Goal: Task Accomplishment & Management: Use online tool/utility

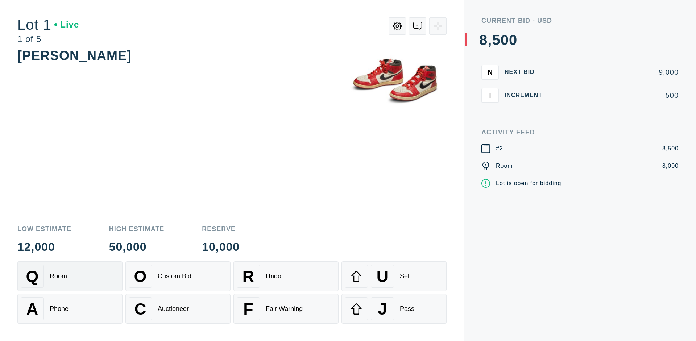
click at [70, 276] on div "Q Room" at bounding box center [70, 276] width 99 height 23
click at [70, 309] on div "A Phone" at bounding box center [70, 308] width 99 height 23
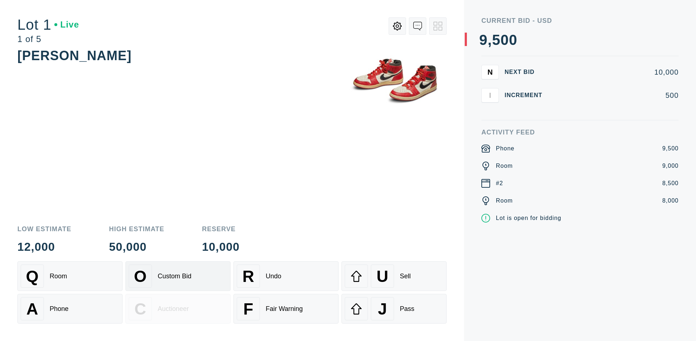
click at [178, 276] on div "Custom Bid" at bounding box center [175, 277] width 34 height 8
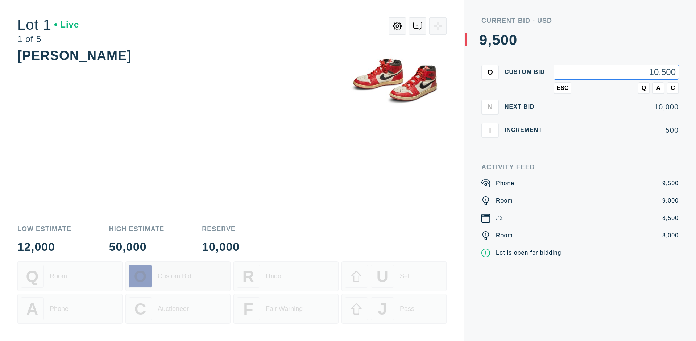
type input "10,500"
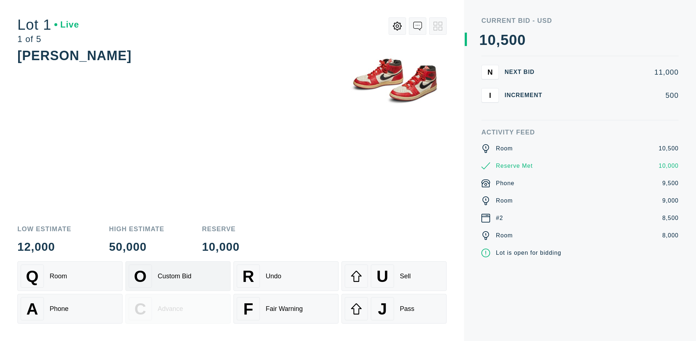
click at [178, 276] on div "Custom Bid" at bounding box center [175, 277] width 34 height 8
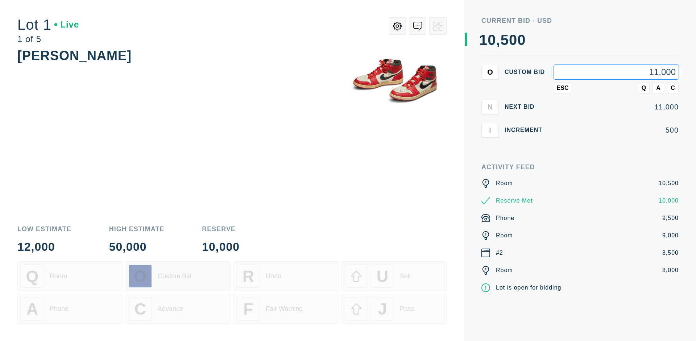
type input "11,000"
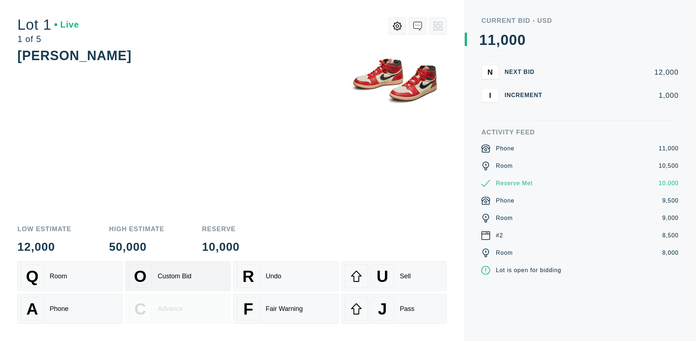
click at [70, 276] on div "Q Room" at bounding box center [70, 276] width 99 height 23
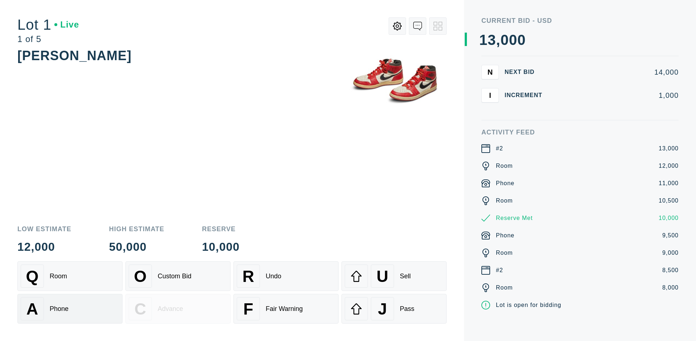
click at [70, 309] on div "A Phone" at bounding box center [70, 308] width 99 height 23
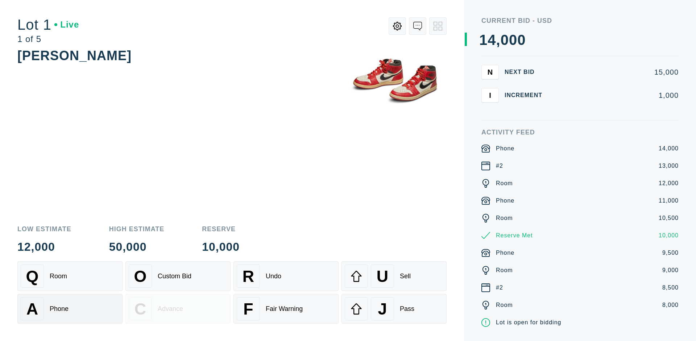
click at [70, 276] on div "Q Room" at bounding box center [70, 276] width 99 height 23
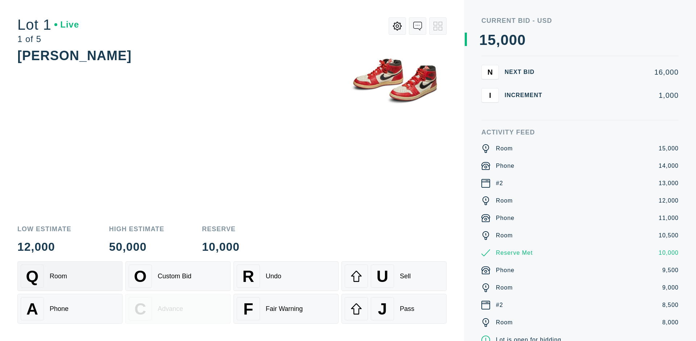
click at [286, 276] on div "R Undo" at bounding box center [286, 276] width 99 height 23
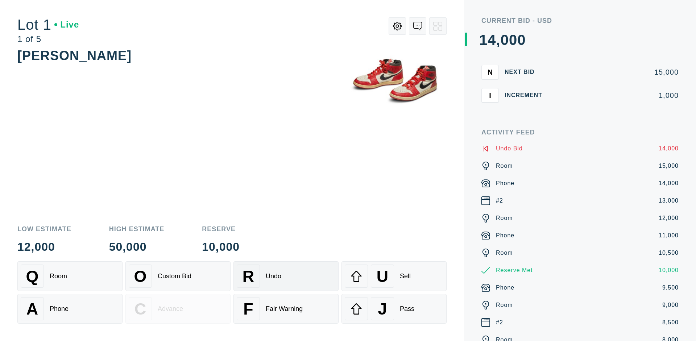
click at [70, 276] on div "Q Room" at bounding box center [70, 276] width 99 height 23
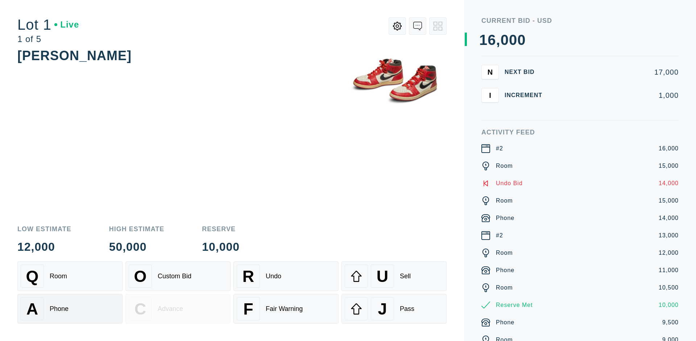
click at [70, 309] on div "A Phone" at bounding box center [70, 308] width 99 height 23
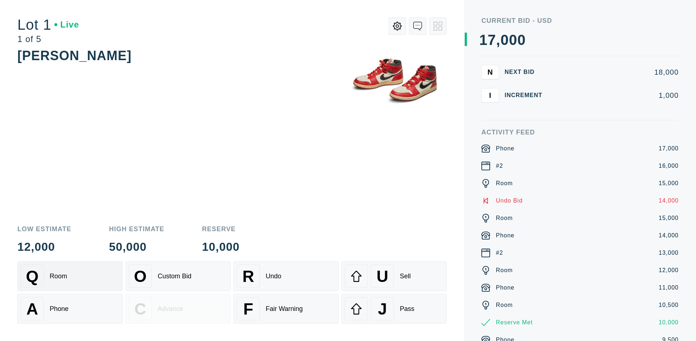
click at [70, 276] on div "Q Room" at bounding box center [70, 276] width 99 height 23
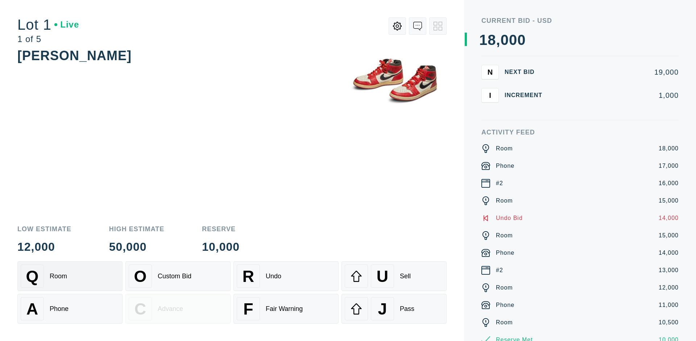
click at [286, 276] on div "R Undo" at bounding box center [286, 276] width 99 height 23
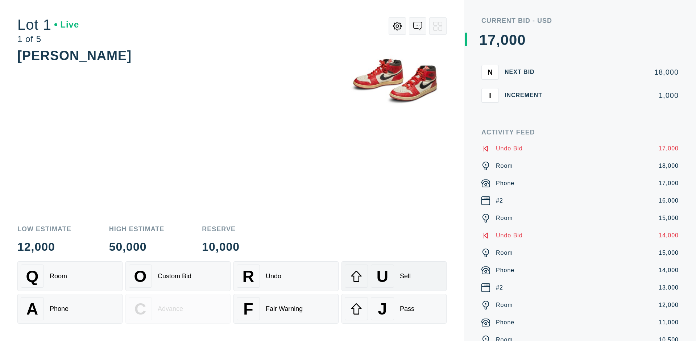
click at [394, 276] on div "U Sell" at bounding box center [394, 276] width 99 height 23
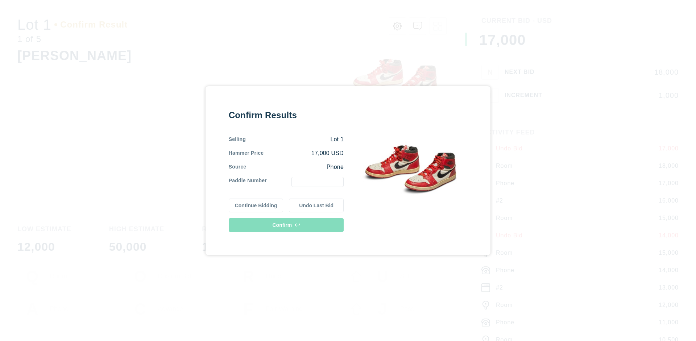
click at [256, 205] on button "Continue Bidding" at bounding box center [256, 206] width 55 height 14
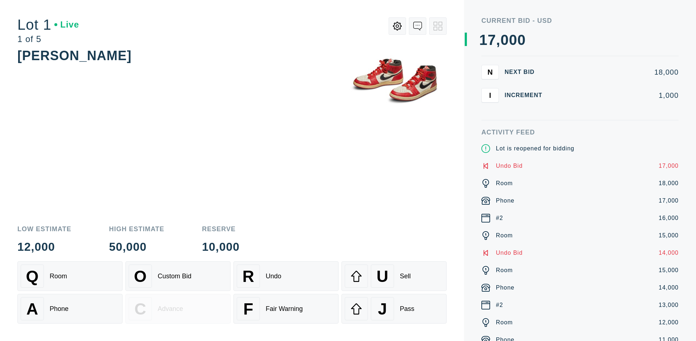
click at [394, 276] on div "U Sell" at bounding box center [394, 276] width 99 height 23
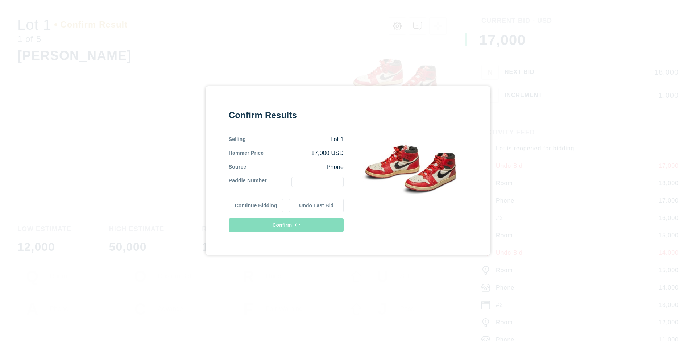
click at [317, 205] on button "Undo Last Bid" at bounding box center [316, 206] width 55 height 14
click at [256, 204] on button "Continue Bidding" at bounding box center [256, 205] width 55 height 14
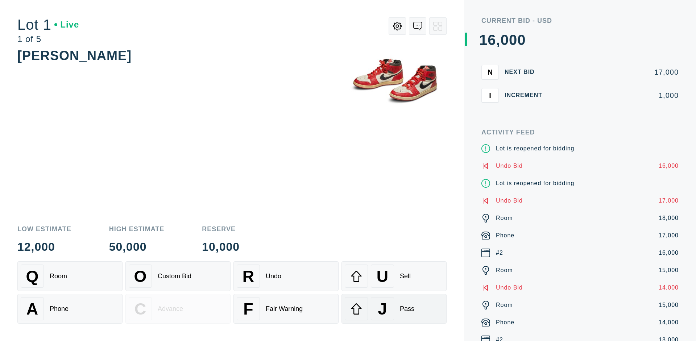
click at [394, 309] on div "J Pass" at bounding box center [394, 308] width 99 height 23
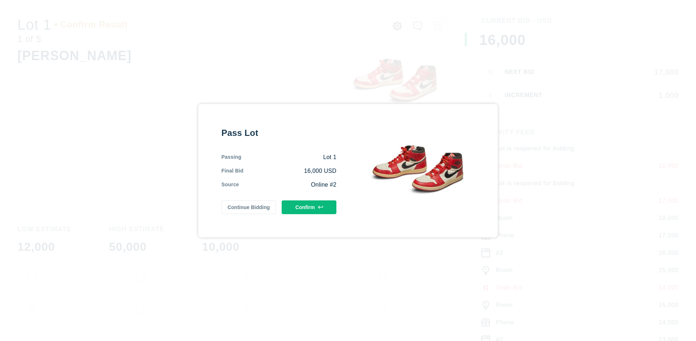
click at [309, 206] on button "Confirm" at bounding box center [309, 208] width 55 height 14
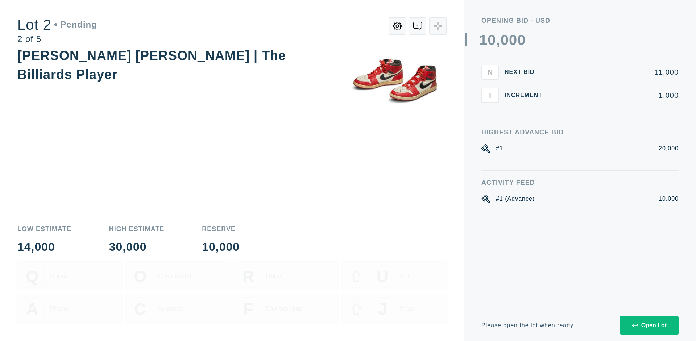
click at [649, 325] on div "Open Lot" at bounding box center [649, 325] width 35 height 7
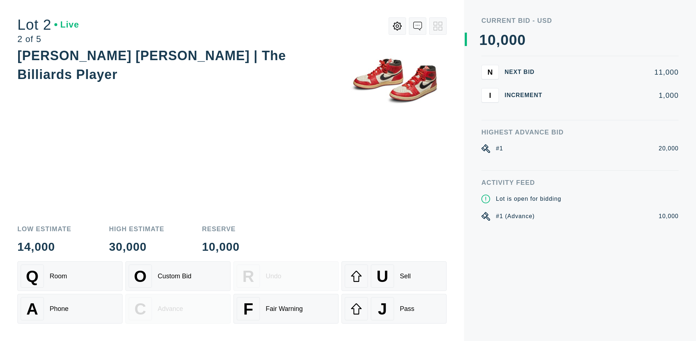
click at [70, 276] on div "Q Room" at bounding box center [70, 276] width 99 height 23
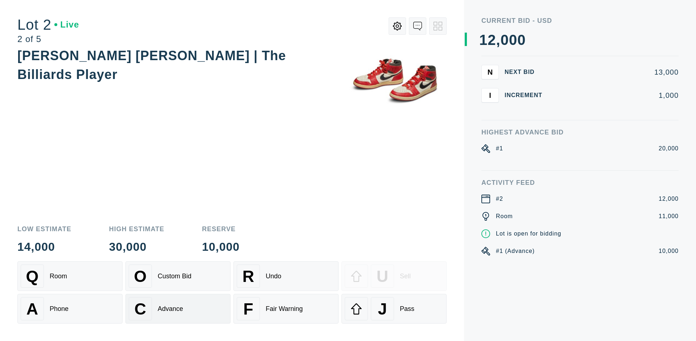
click at [178, 309] on div "Advance" at bounding box center [170, 309] width 25 height 8
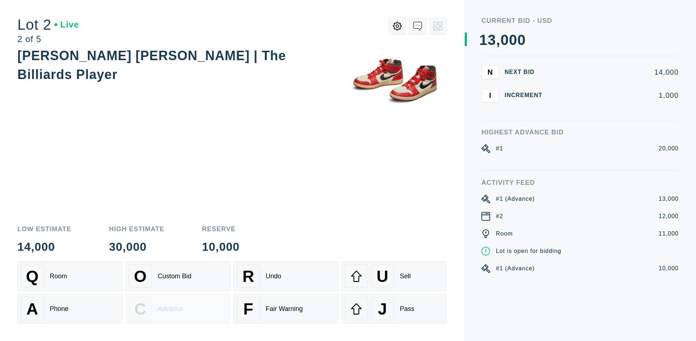
click at [394, 276] on div "U Sell" at bounding box center [394, 276] width 99 height 23
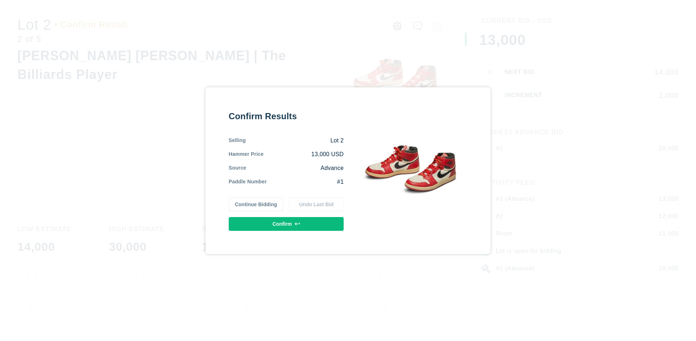
click at [286, 224] on button "Confirm" at bounding box center [286, 224] width 115 height 14
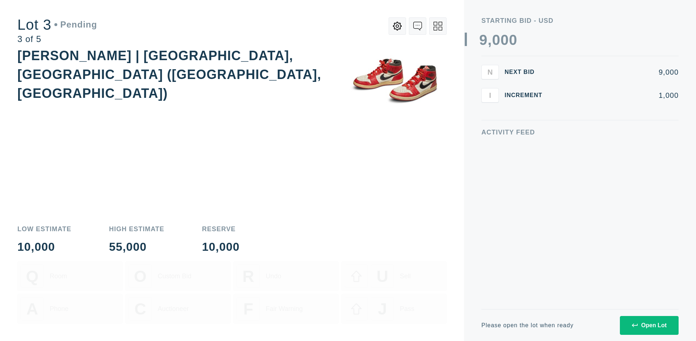
click at [649, 325] on div "Open Lot" at bounding box center [649, 325] width 35 height 7
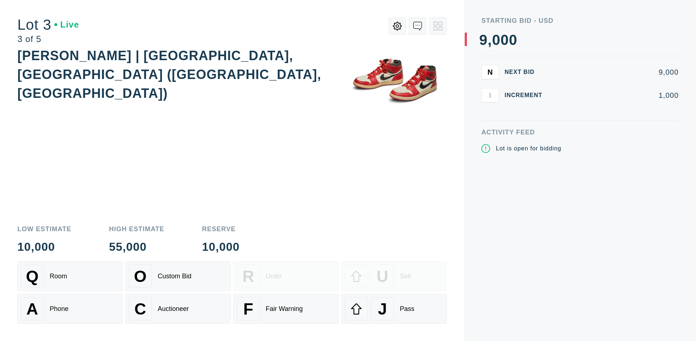
click at [394, 309] on div "J Pass" at bounding box center [394, 308] width 99 height 23
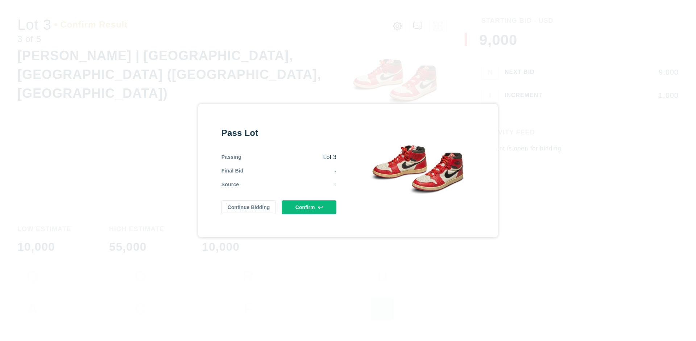
click at [309, 207] on button "Confirm" at bounding box center [309, 208] width 55 height 14
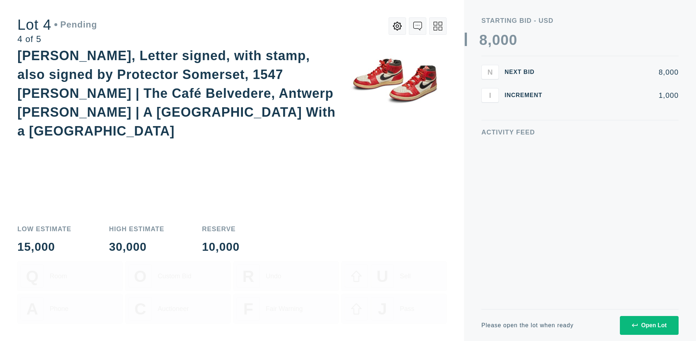
click at [649, 325] on div "Open Lot" at bounding box center [649, 325] width 35 height 7
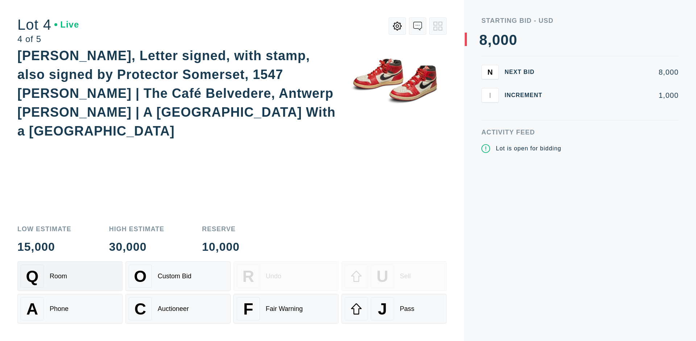
click at [70, 276] on div "Q Room" at bounding box center [70, 276] width 99 height 23
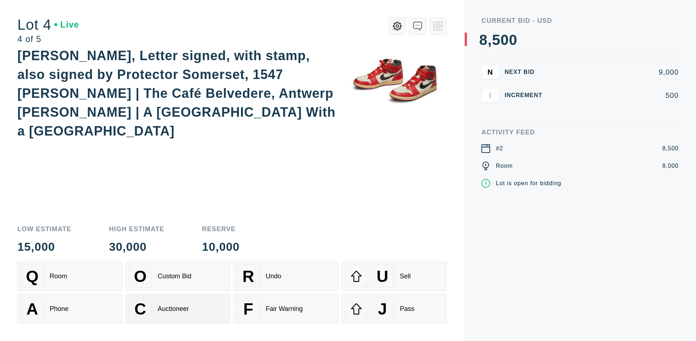
click at [178, 309] on div "Auctioneer" at bounding box center [173, 309] width 31 height 8
click at [394, 309] on div "J Pass" at bounding box center [394, 308] width 99 height 23
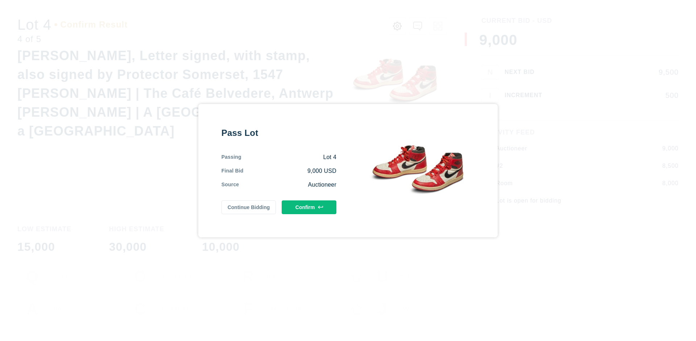
click at [309, 207] on button "Confirm" at bounding box center [309, 208] width 55 height 14
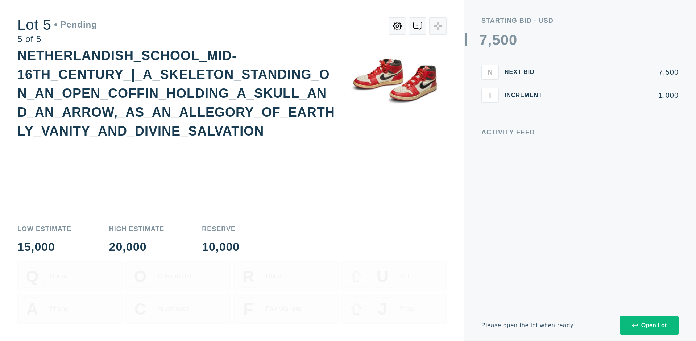
click at [649, 325] on div "Open Lot" at bounding box center [649, 325] width 35 height 7
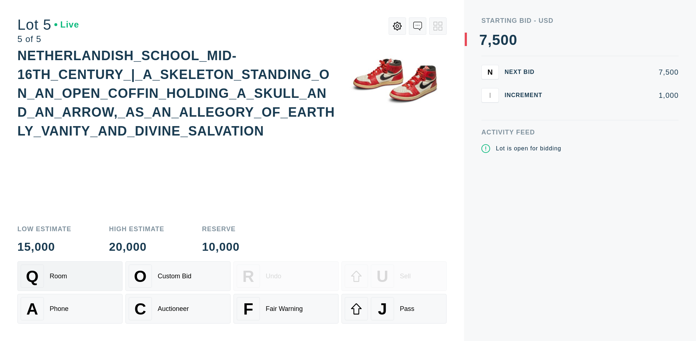
click at [70, 276] on div "Q Room" at bounding box center [70, 276] width 99 height 23
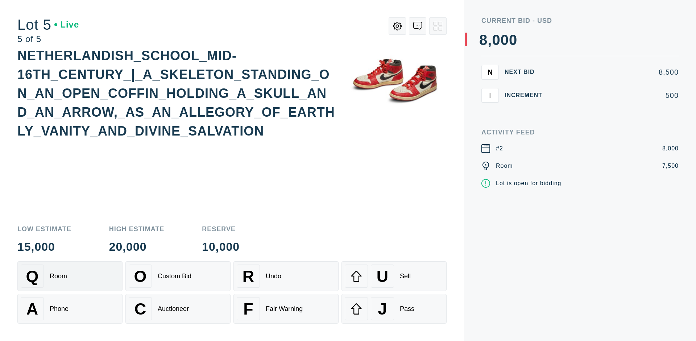
click at [70, 276] on div "Q Room" at bounding box center [70, 276] width 99 height 23
click at [394, 276] on div "U Sell" at bounding box center [394, 276] width 99 height 23
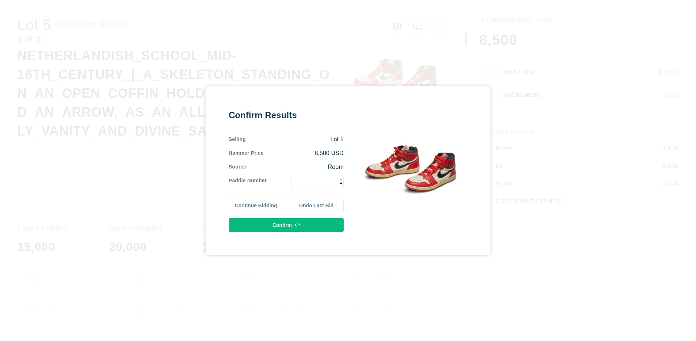
type input "1"
click at [286, 225] on button "Confirm" at bounding box center [286, 225] width 115 height 14
